Goal: Transaction & Acquisition: Purchase product/service

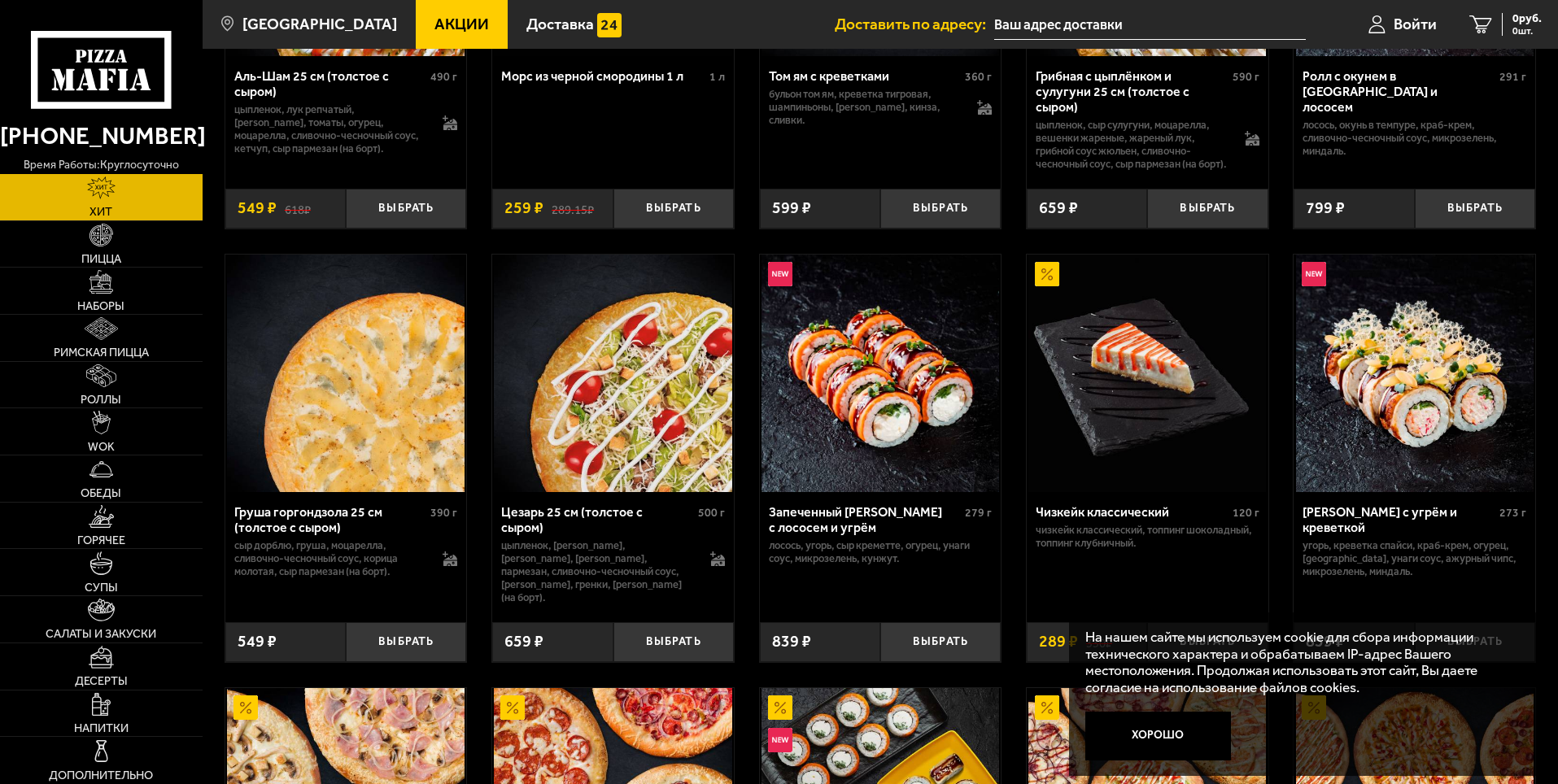
scroll to position [406, 0]
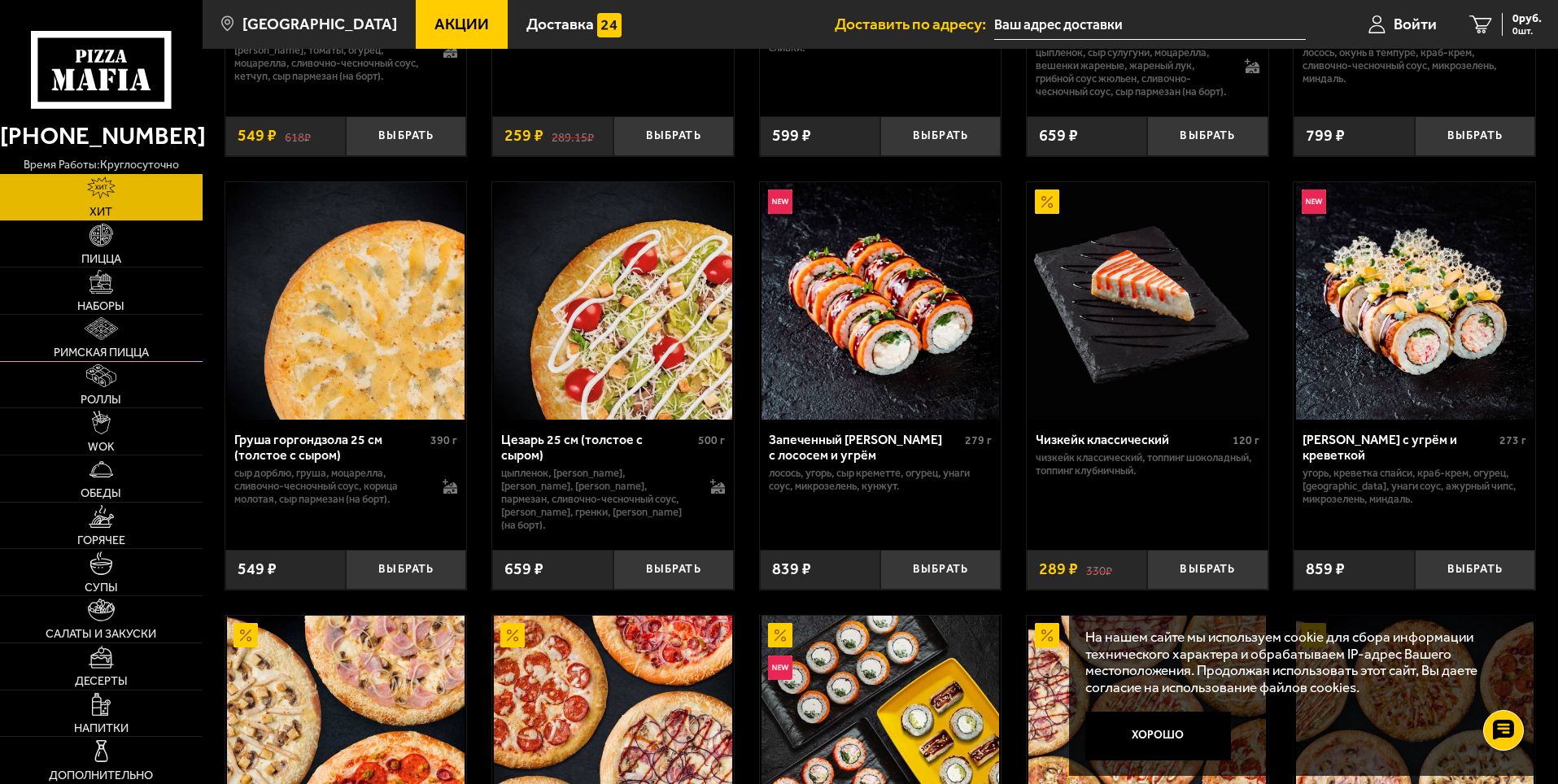
click at [136, 341] on link "Римская пицца" at bounding box center [101, 338] width 203 height 47
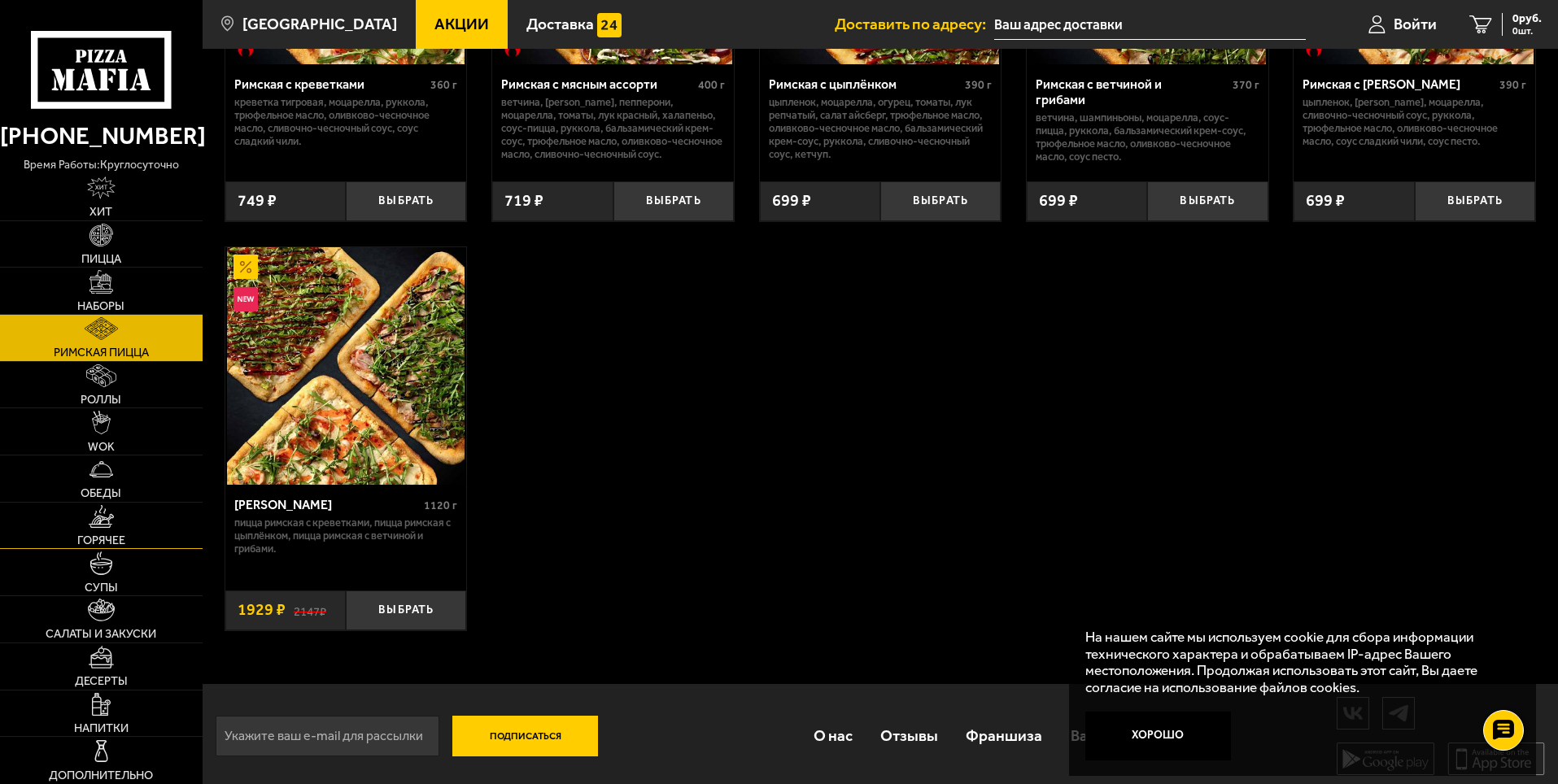
scroll to position [331, 0]
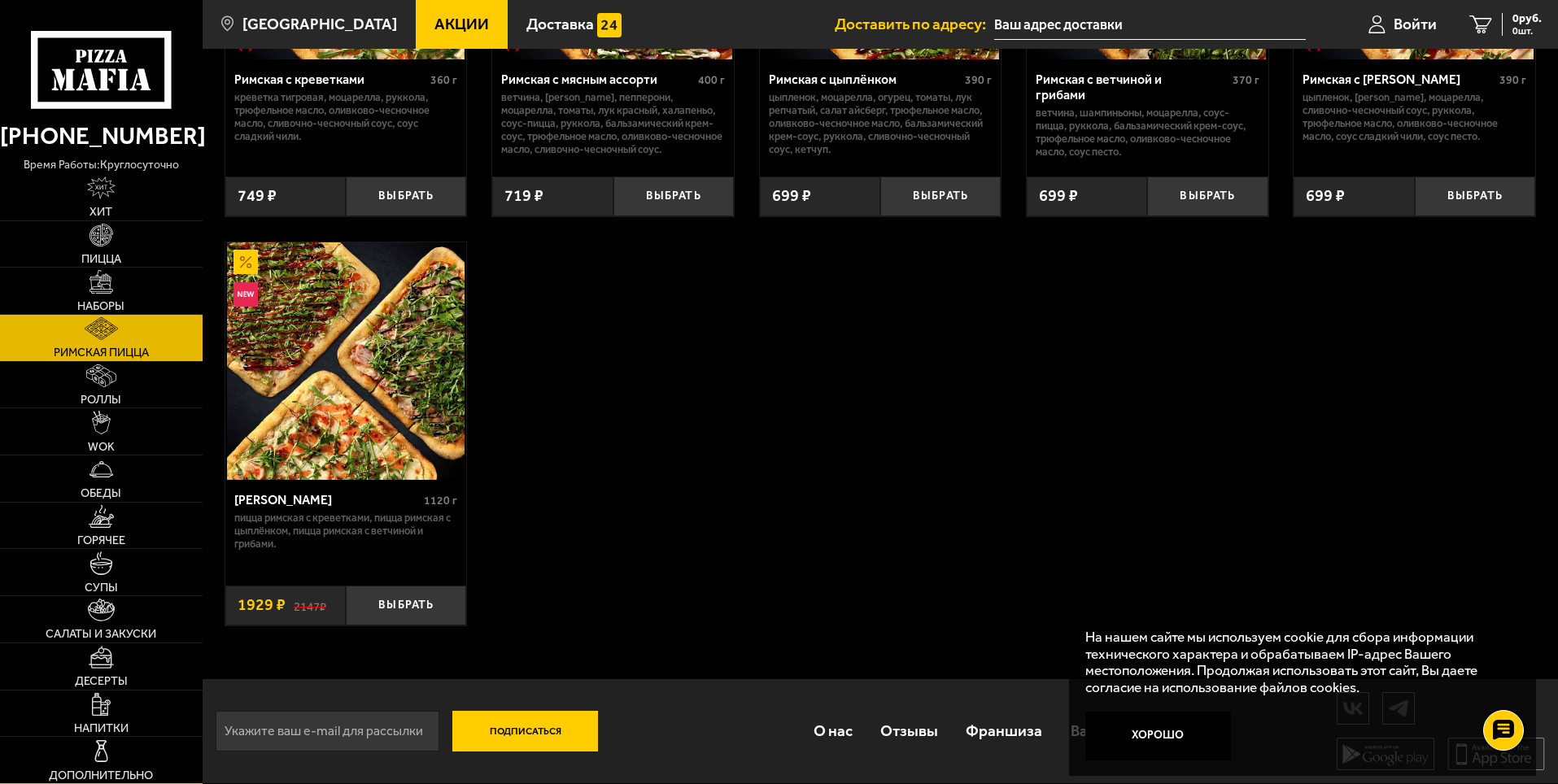
click at [104, 752] on img at bounding box center [101, 751] width 23 height 23
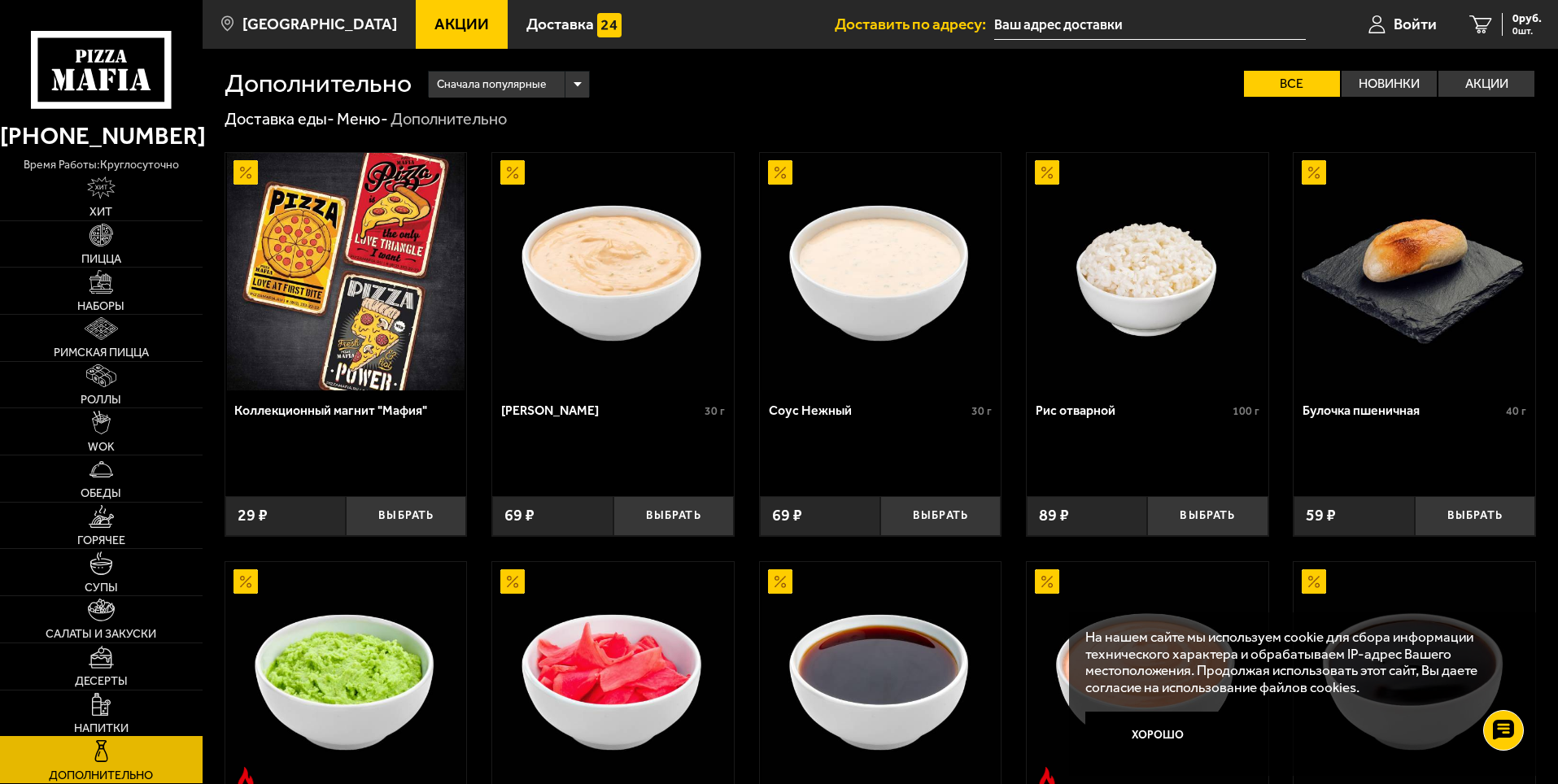
click at [109, 715] on img at bounding box center [101, 704] width 18 height 23
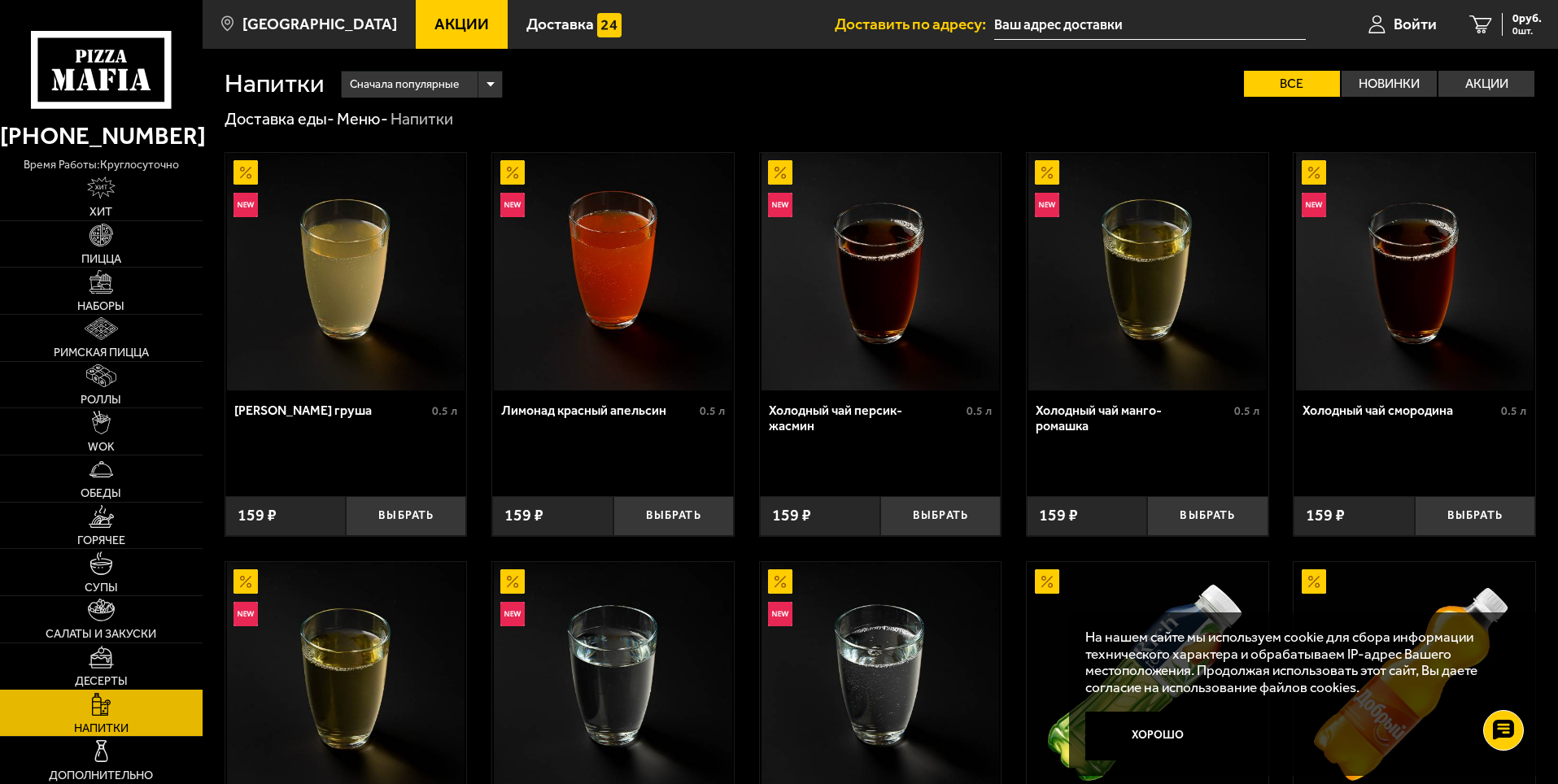
click at [119, 671] on link "Десерты" at bounding box center [101, 666] width 203 height 47
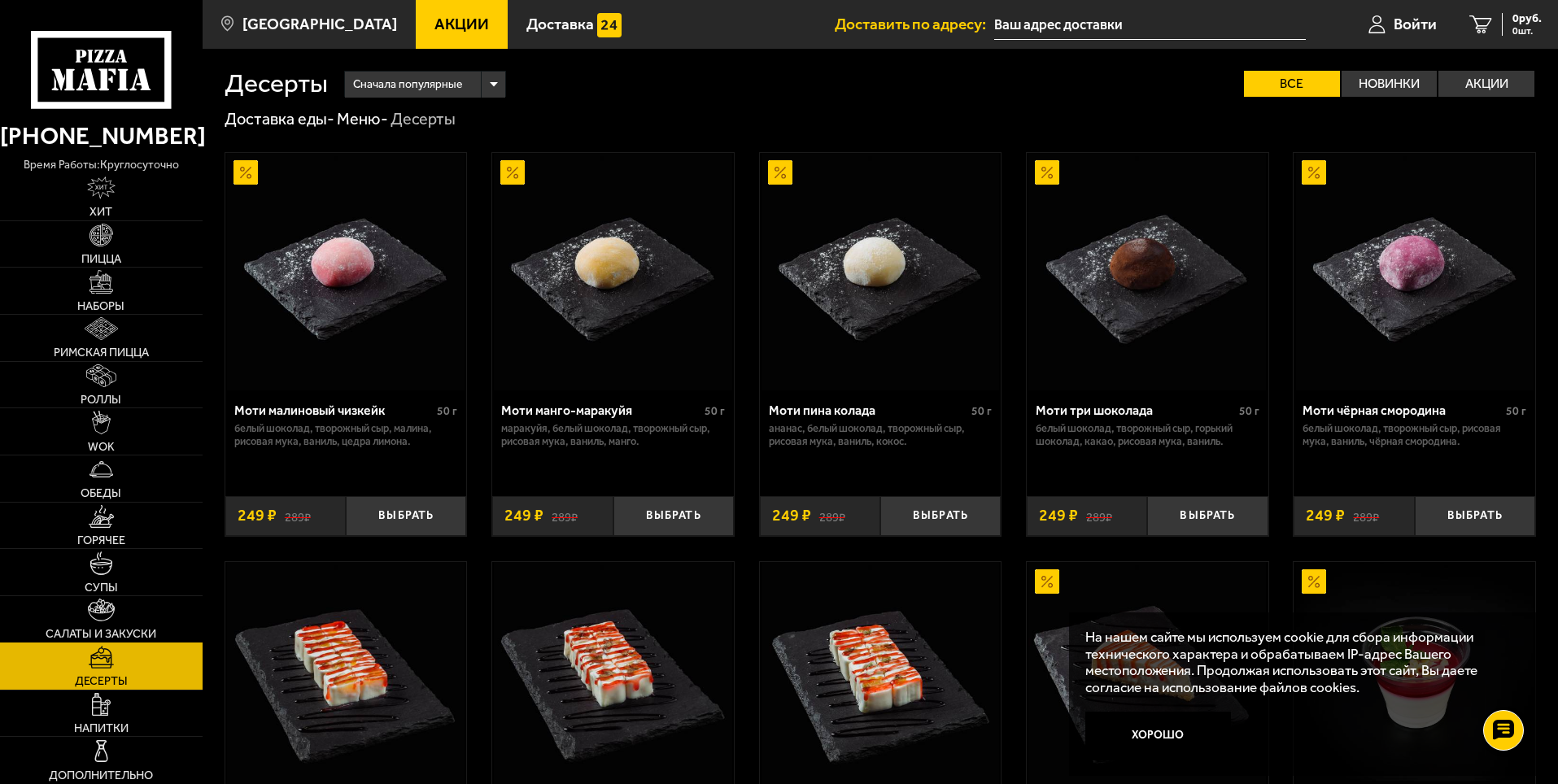
click at [125, 617] on link "Салаты и закуски" at bounding box center [101, 619] width 203 height 47
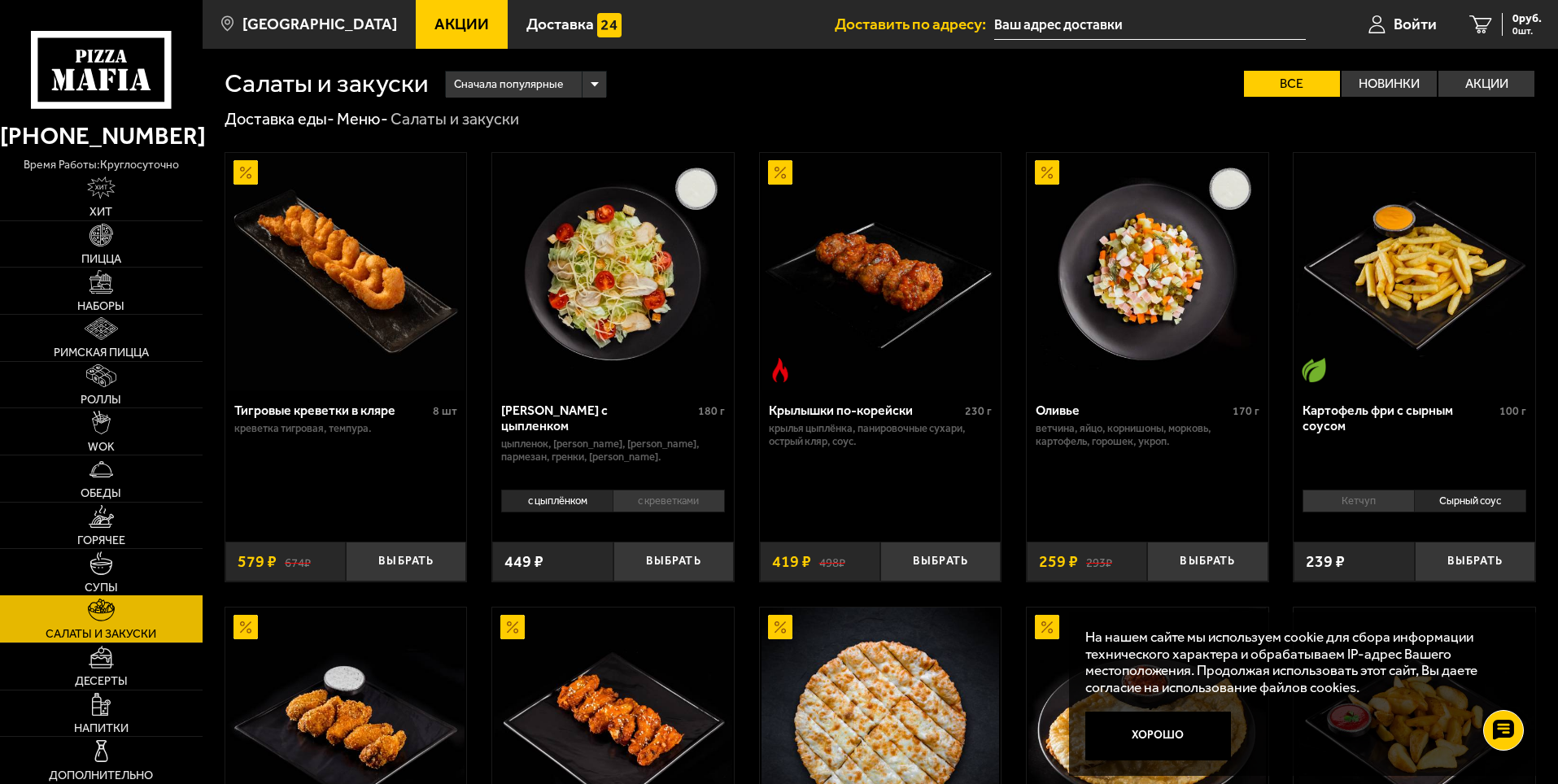
click at [123, 568] on link "Супы" at bounding box center [101, 572] width 203 height 47
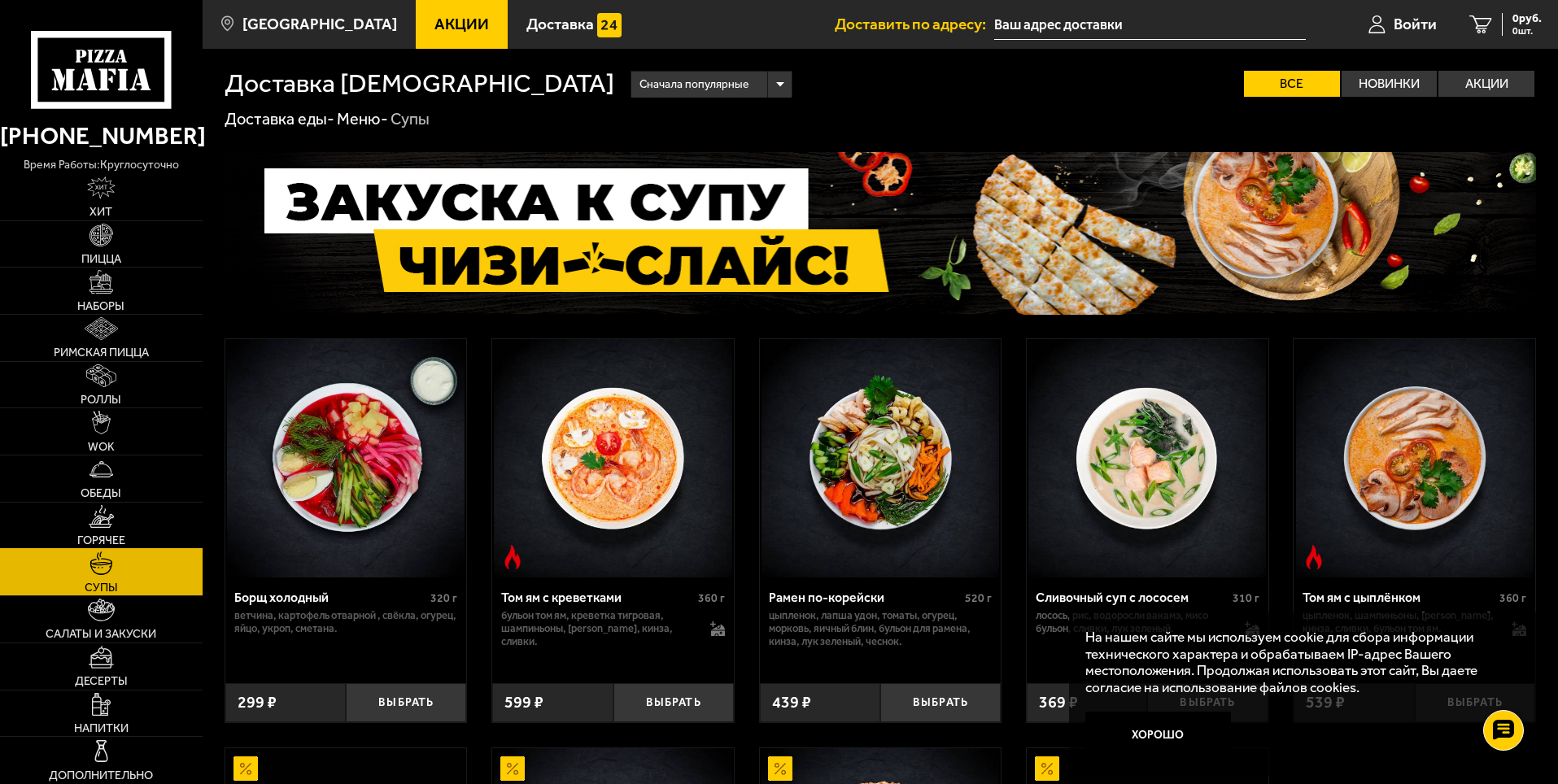
click at [120, 527] on link "Горячее" at bounding box center [101, 525] width 203 height 47
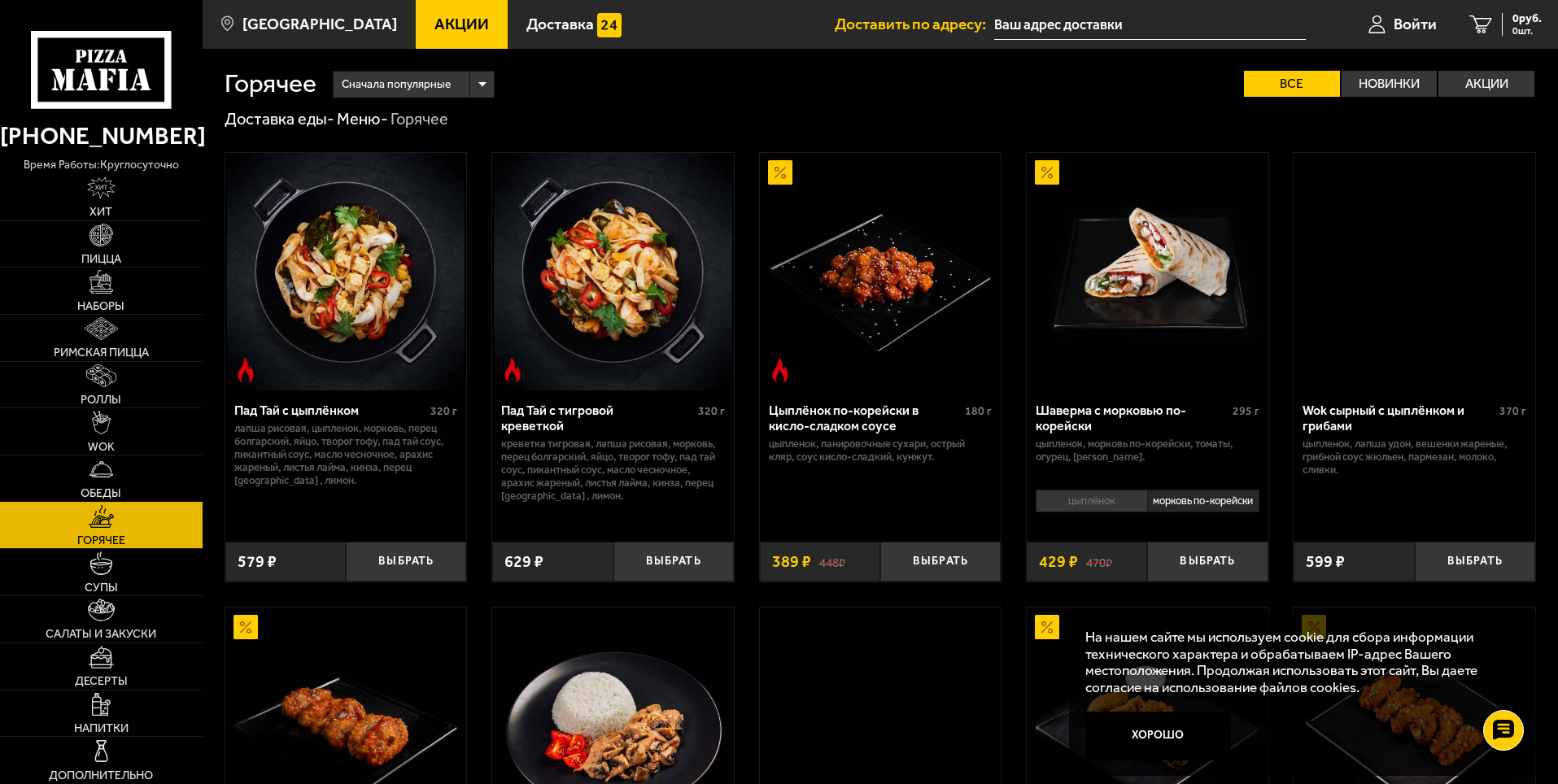
click at [109, 470] on img at bounding box center [101, 469] width 23 height 23
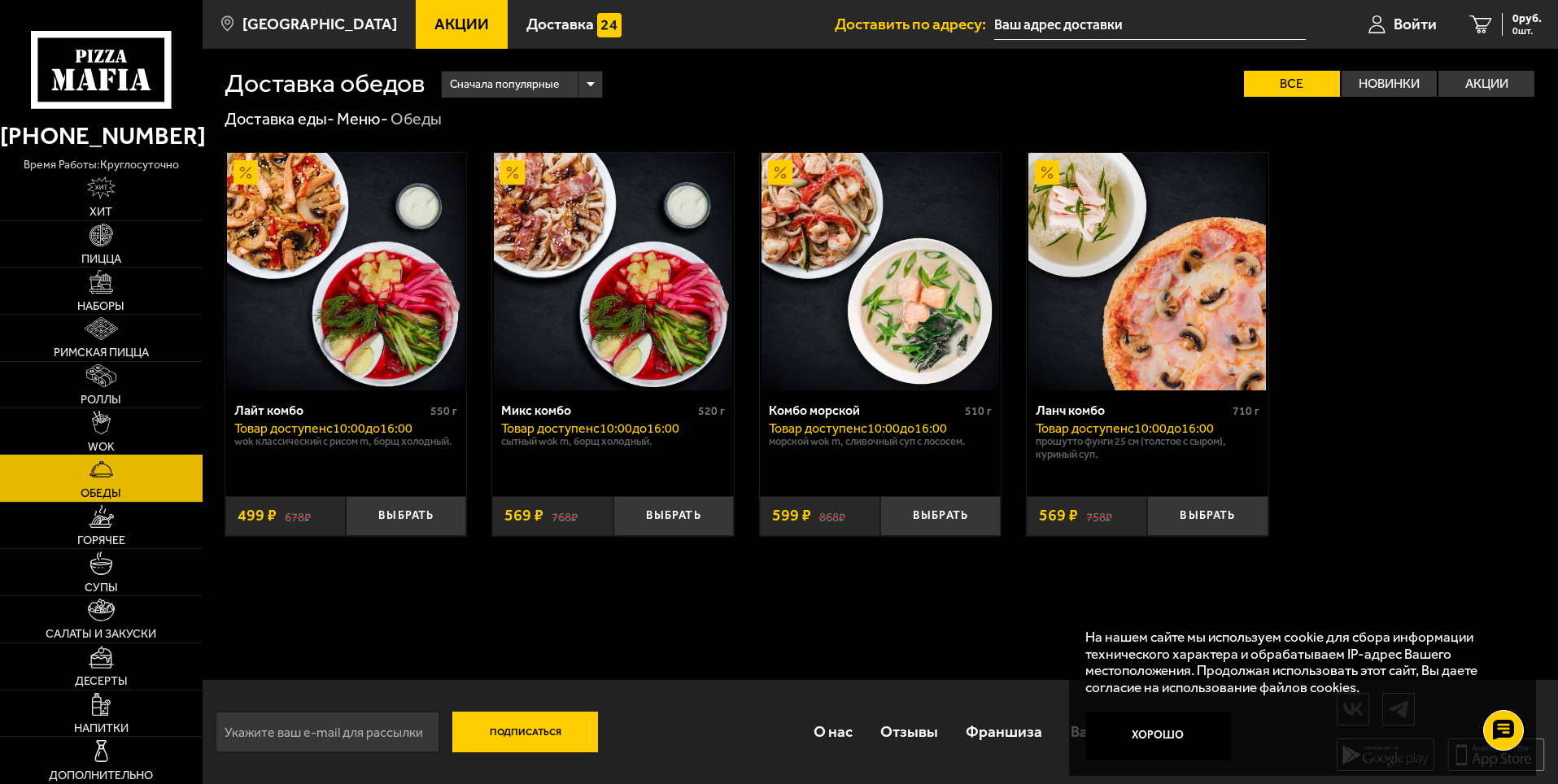
click at [109, 438] on link "WOK" at bounding box center [101, 431] width 203 height 47
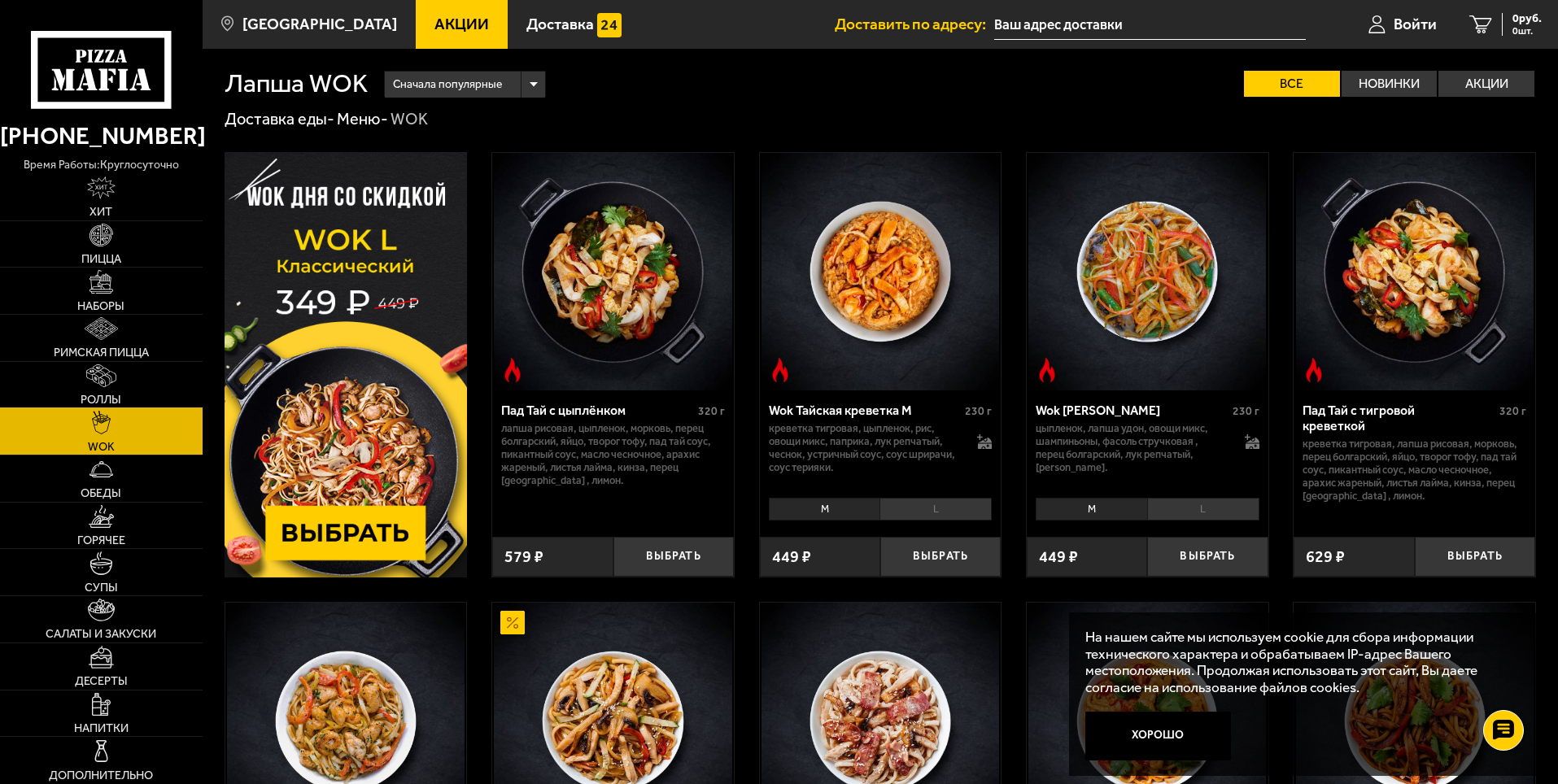
click at [115, 383] on img at bounding box center [102, 376] width 30 height 23
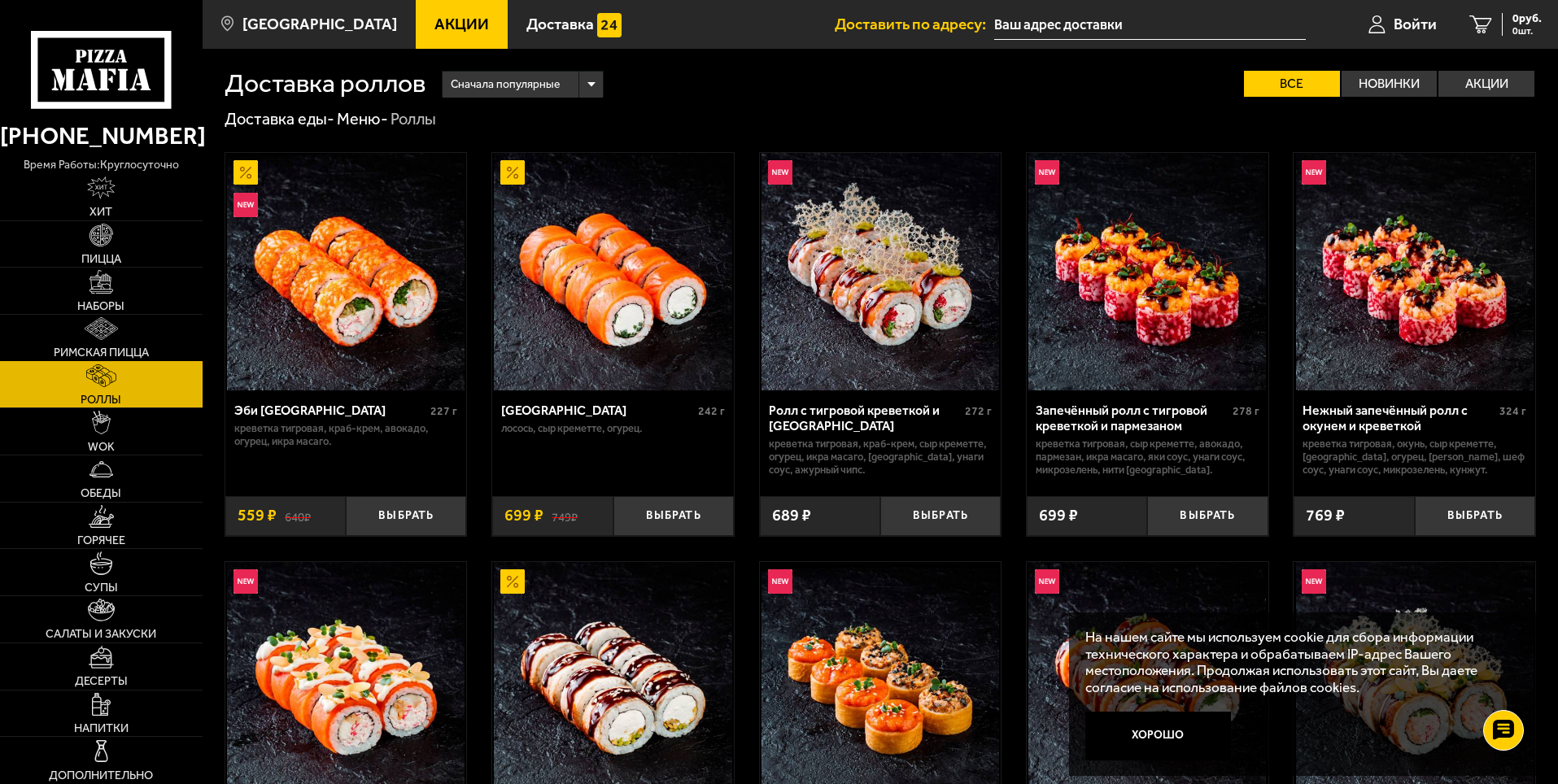
click at [121, 343] on link "Римская пицца" at bounding box center [101, 338] width 203 height 47
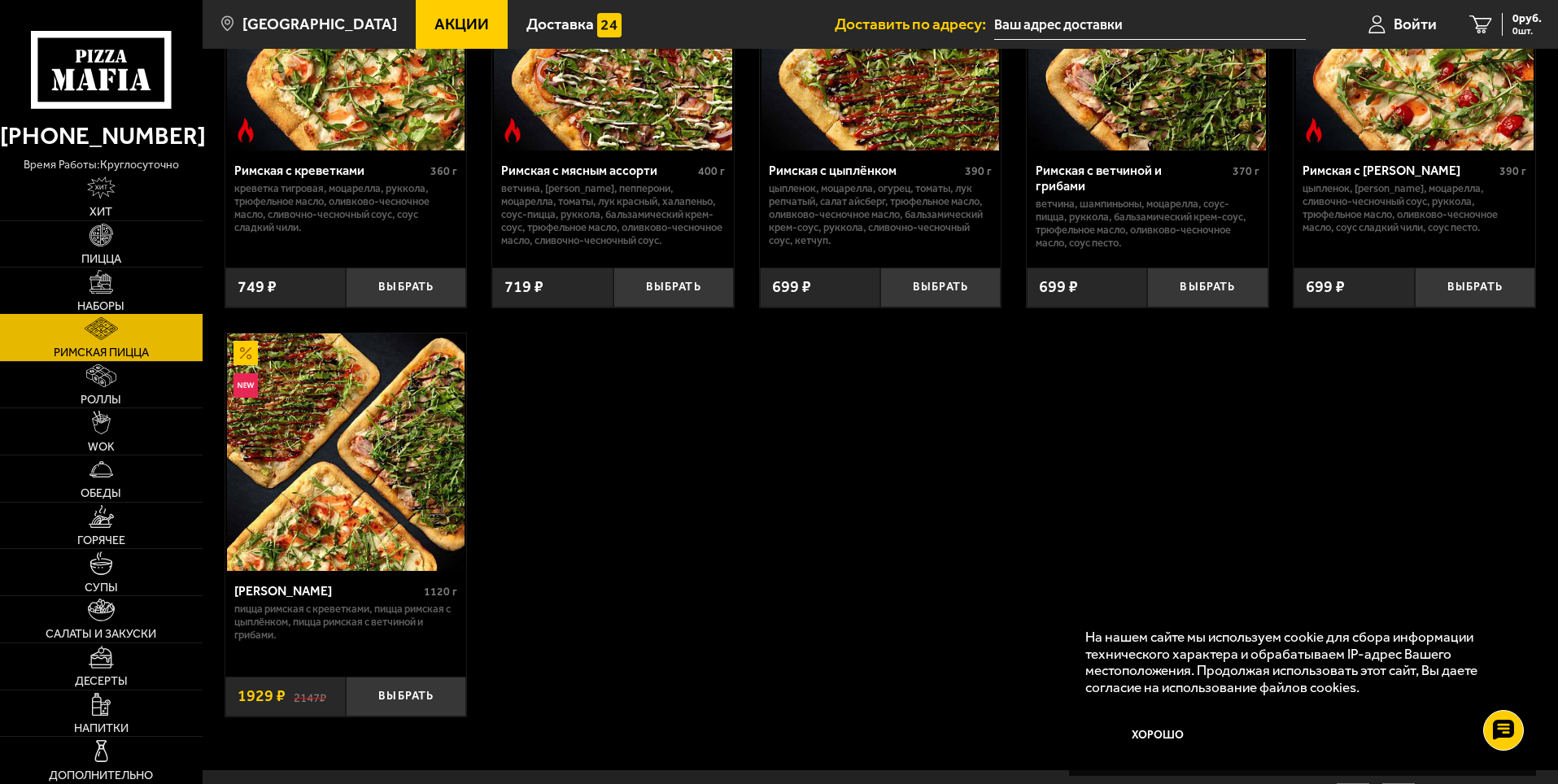
scroll to position [244, 0]
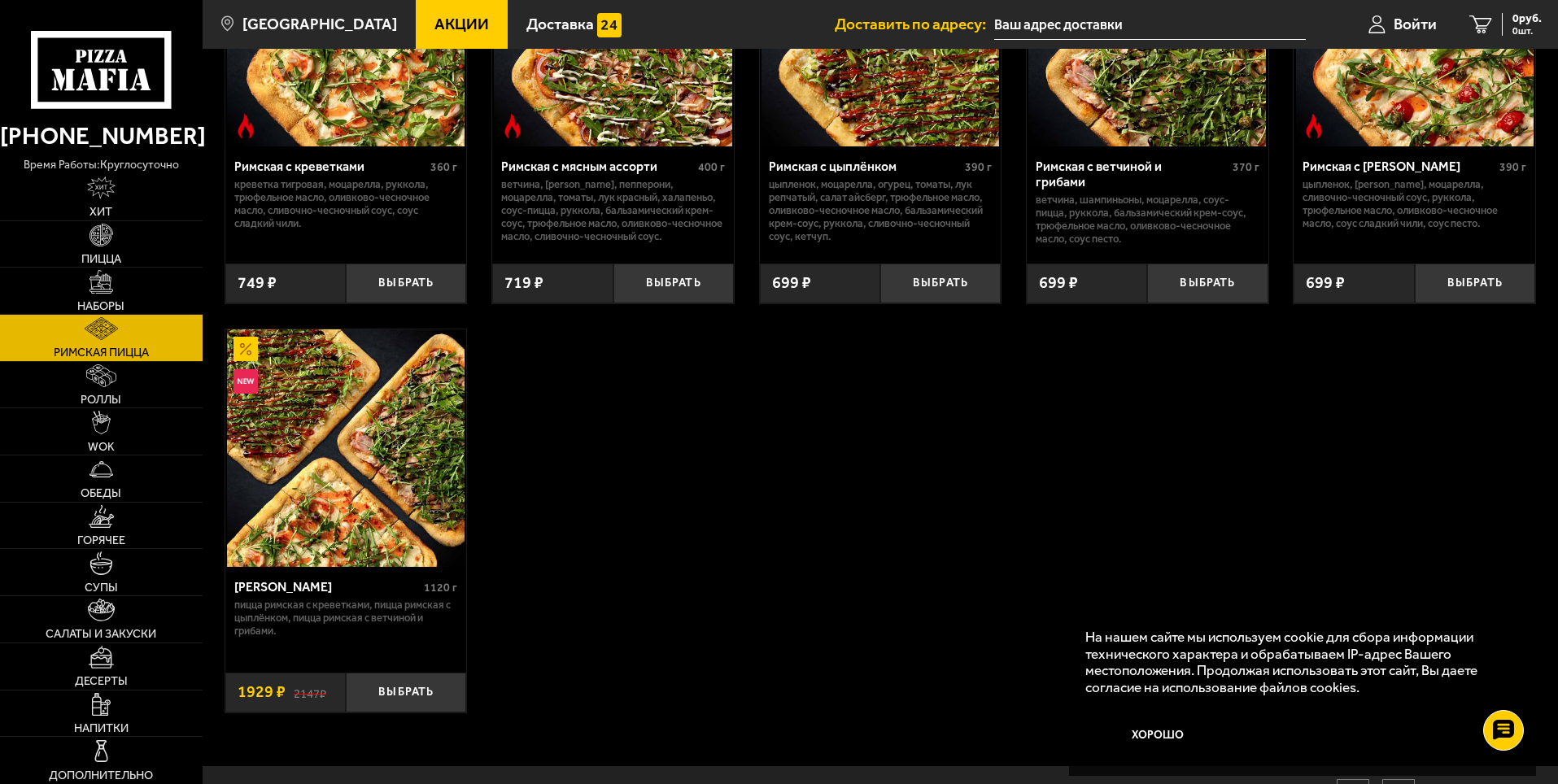
click at [435, 26] on span "Акции" at bounding box center [462, 24] width 54 height 15
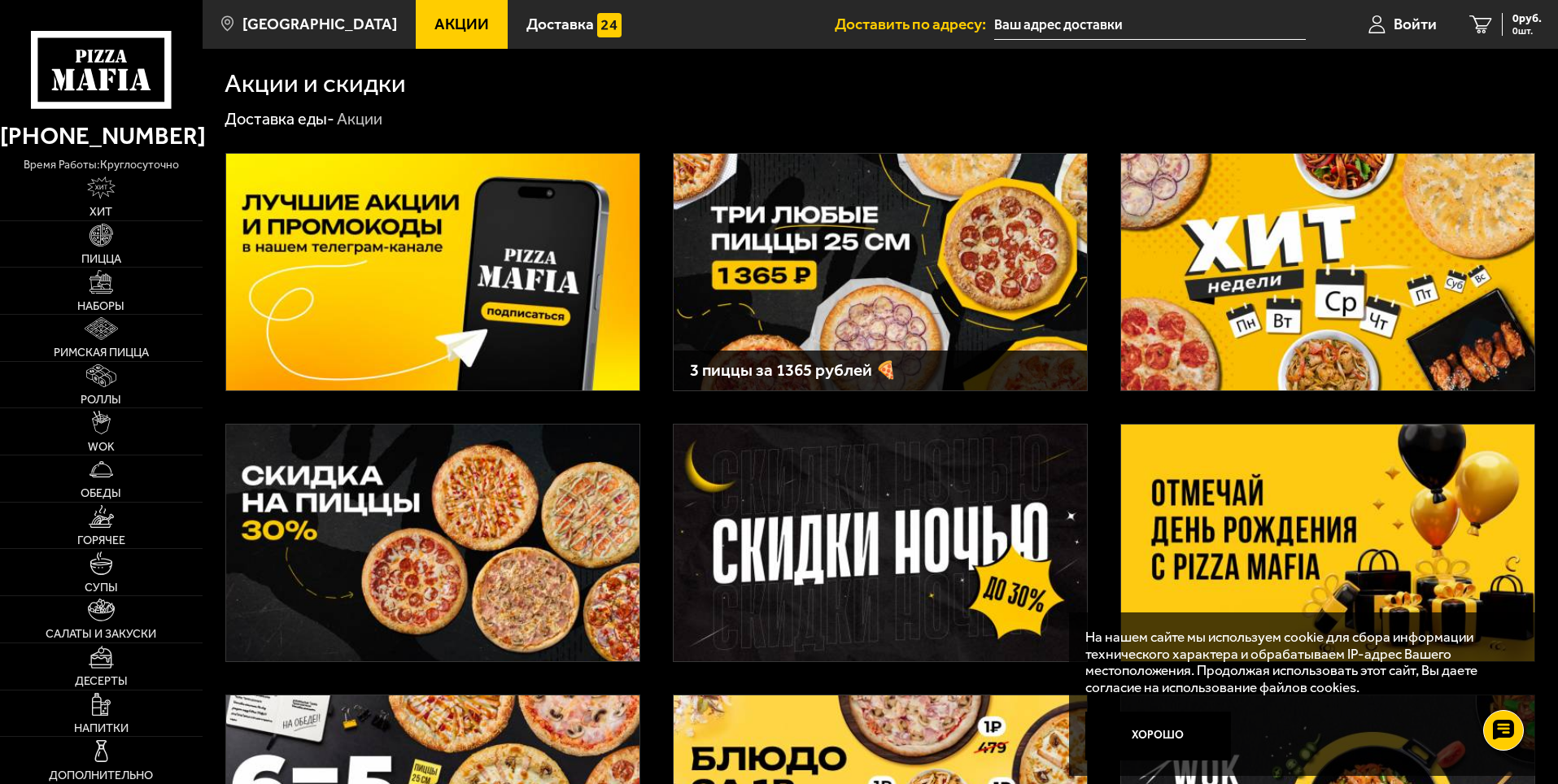
click at [478, 519] on img at bounding box center [433, 542] width 413 height 237
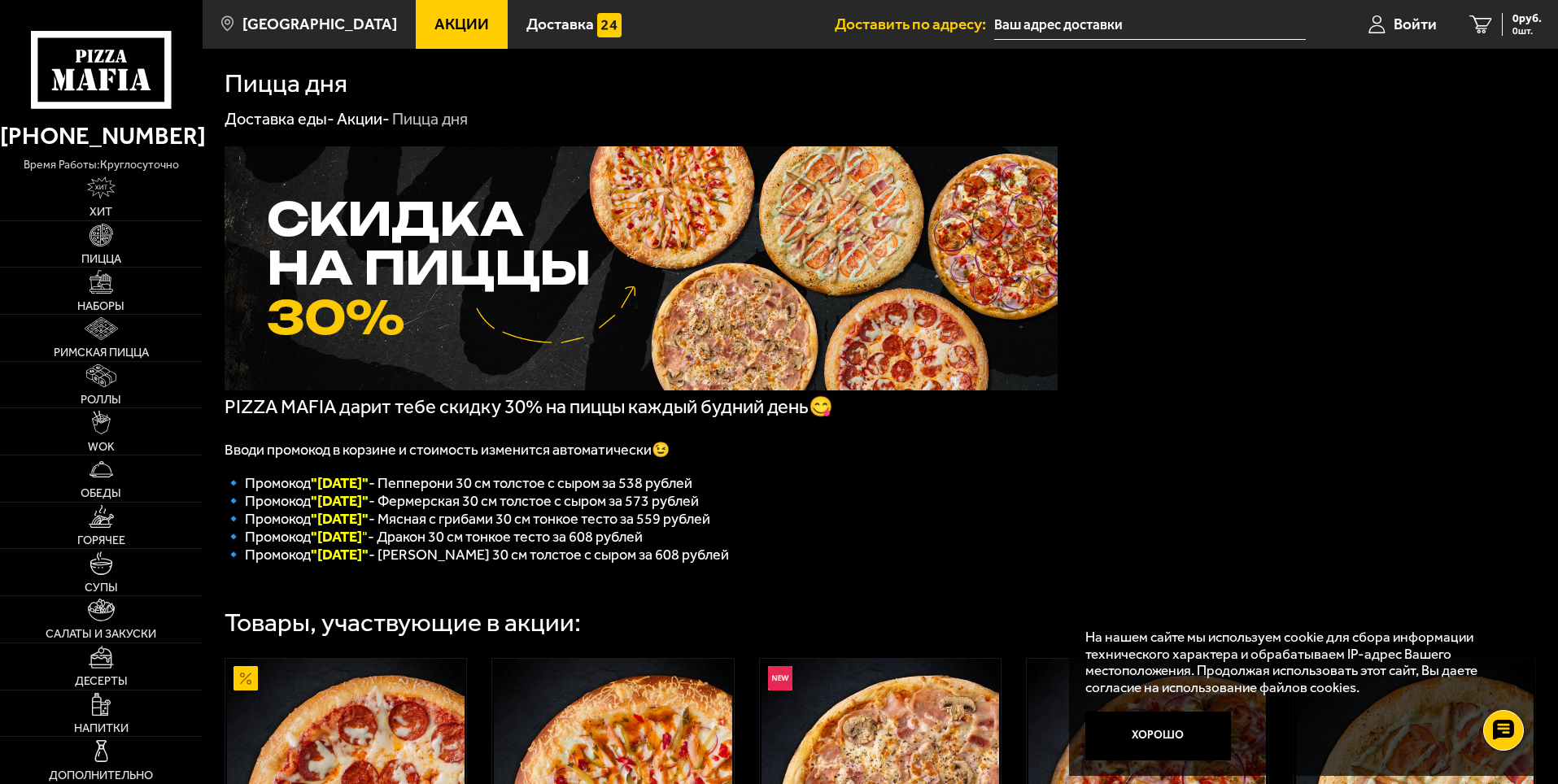
scroll to position [81, 0]
